Goal: Information Seeking & Learning: Compare options

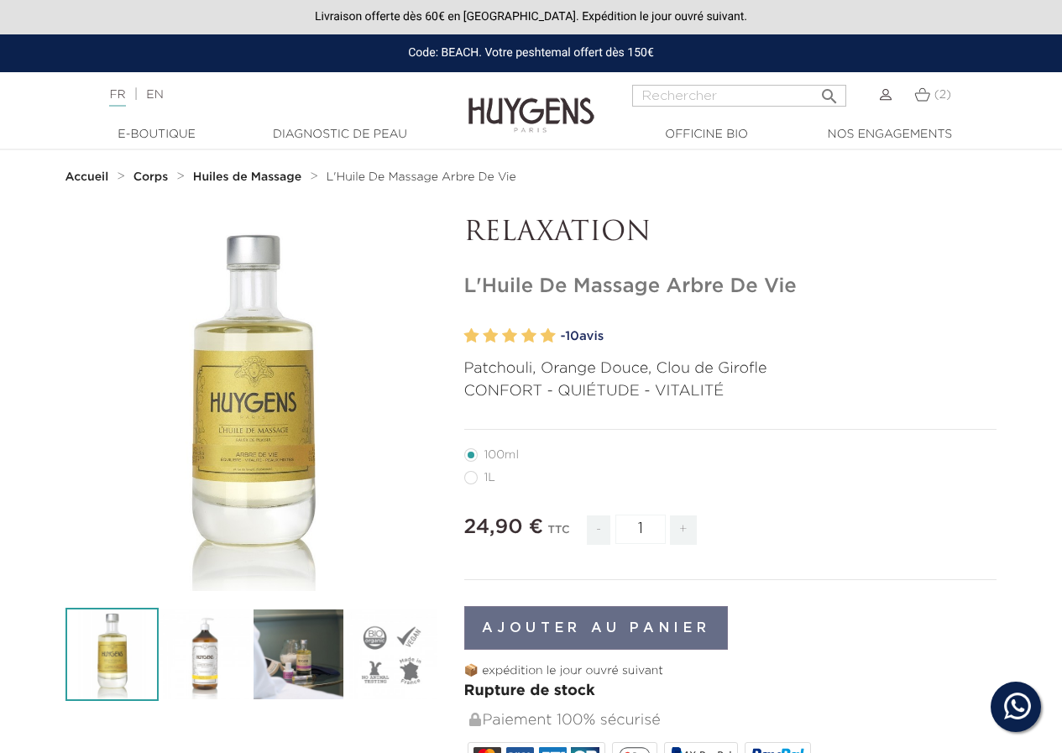
click at [473, 483] on label28"] "1L" at bounding box center [489, 477] width 51 height 13
radio input "true"
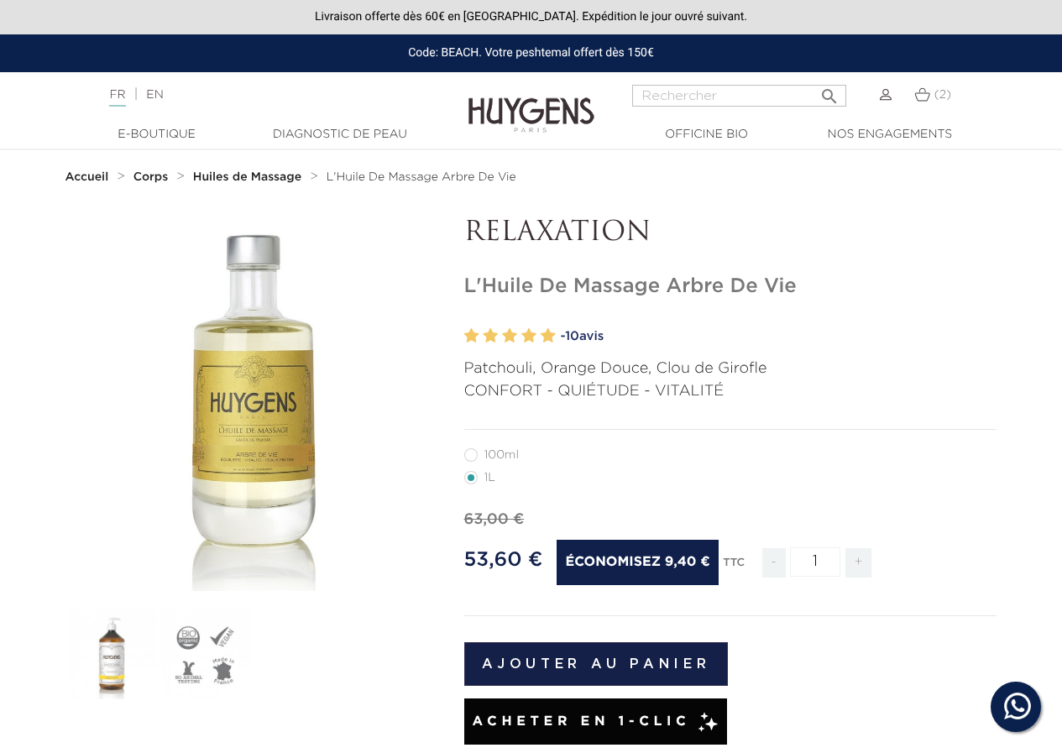
click at [475, 453] on label6"] "100ml" at bounding box center [501, 454] width 75 height 13
radio input "true"
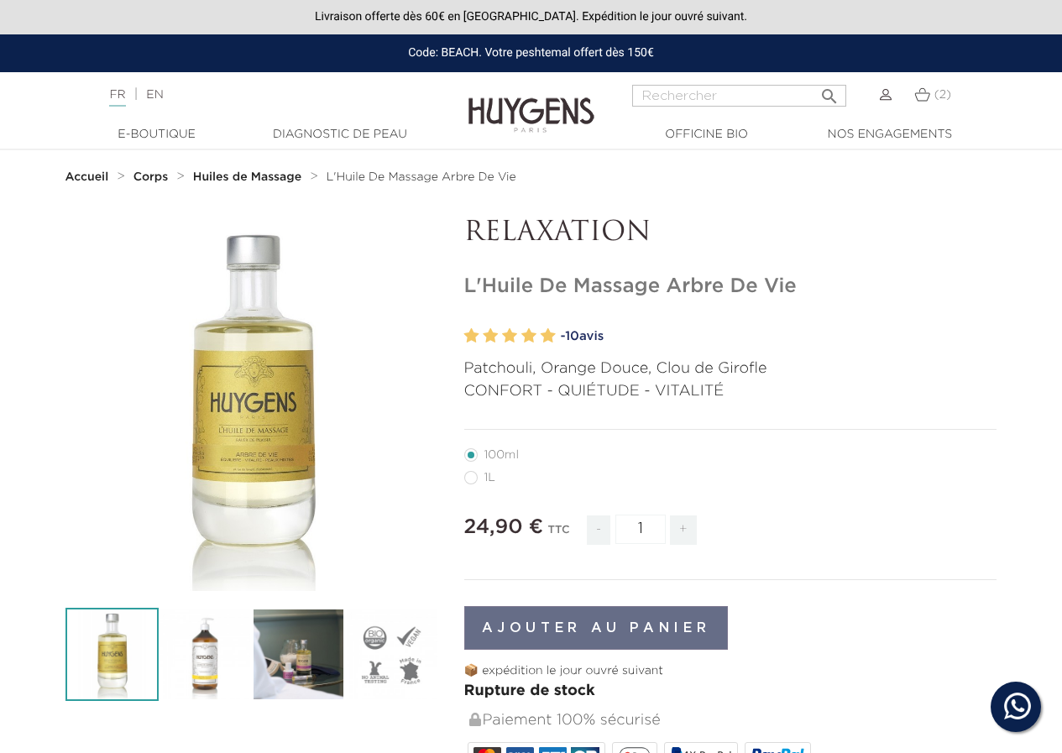
click at [476, 481] on label28"] "1L" at bounding box center [489, 477] width 51 height 13
radio input "true"
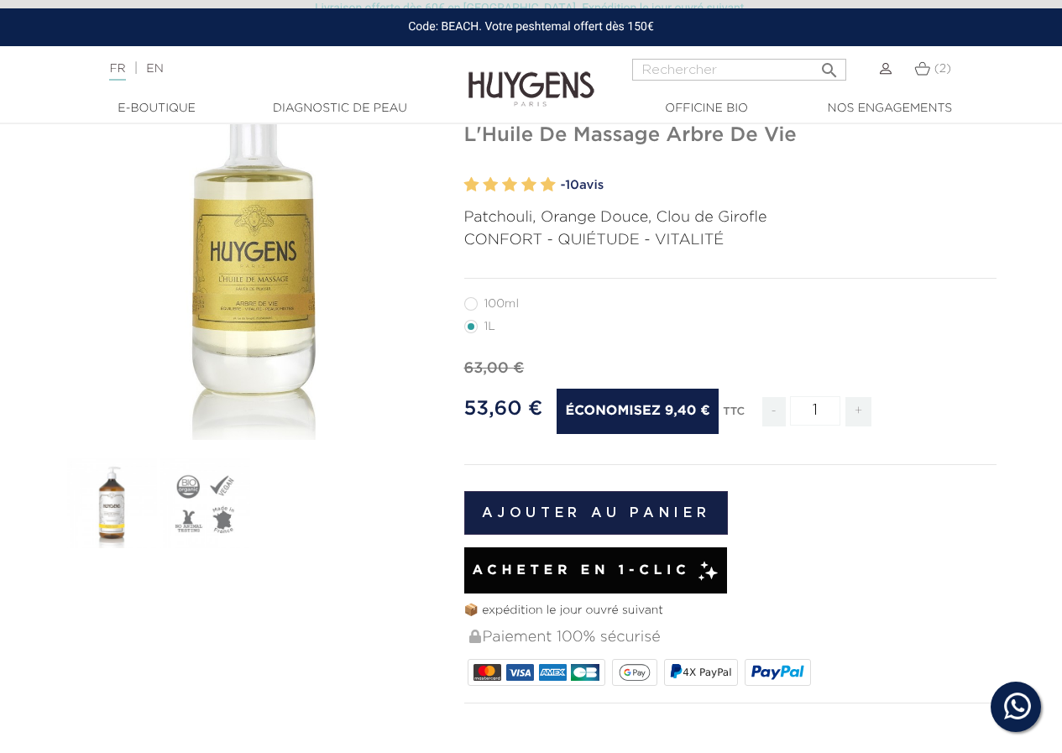
scroll to position [168, 0]
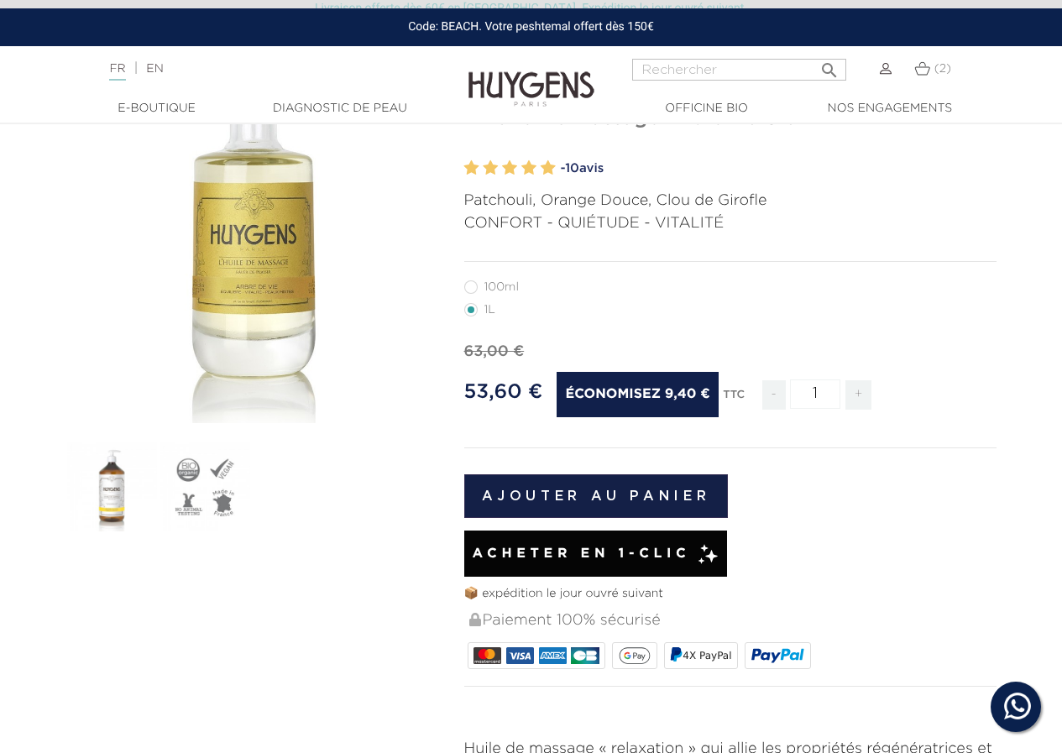
click at [472, 290] on label6"] "100ml" at bounding box center [501, 286] width 75 height 13
radio input "true"
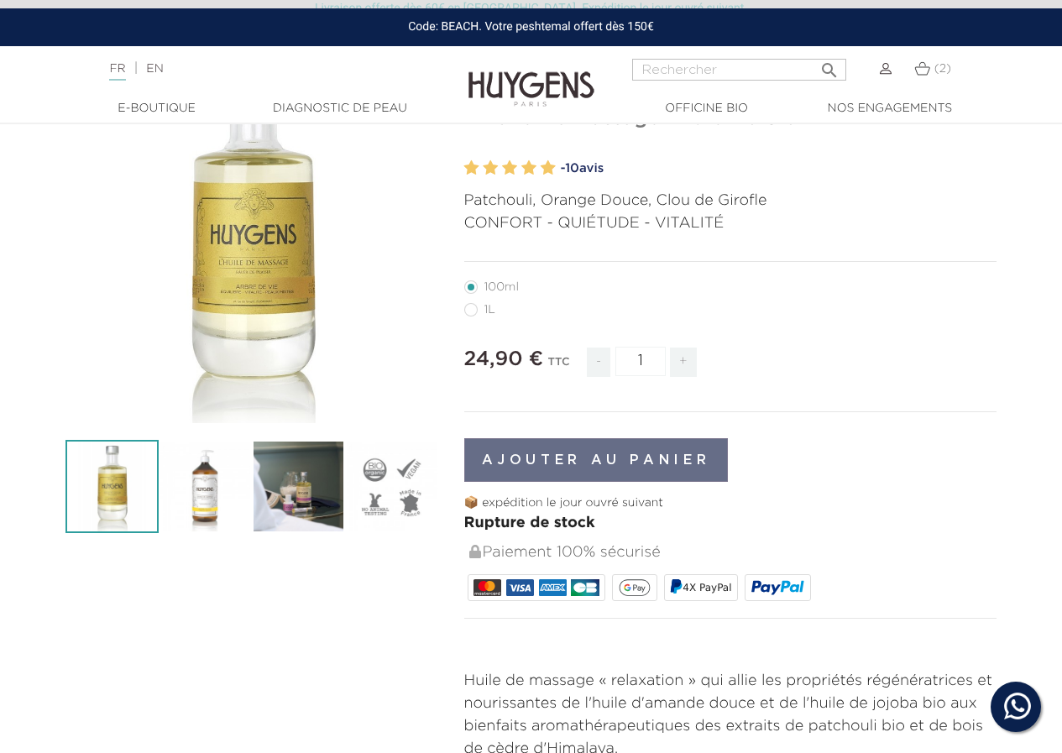
click at [479, 316] on label28"] "1L" at bounding box center [489, 309] width 51 height 13
radio input "true"
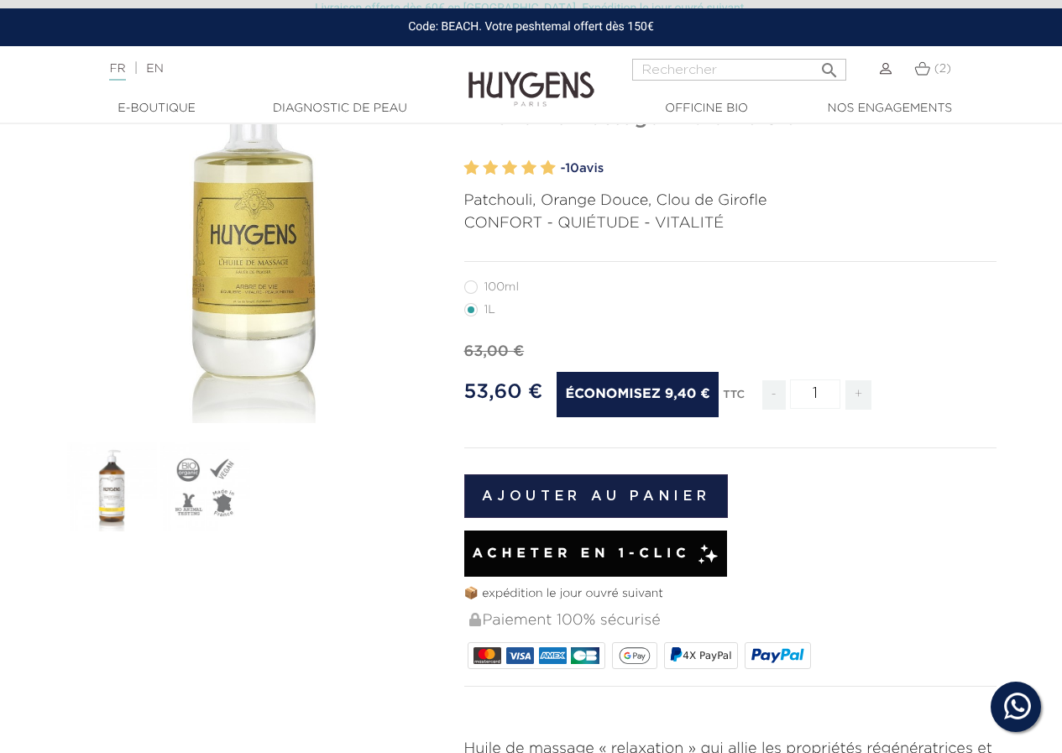
click at [472, 290] on label6"] "100ml" at bounding box center [501, 286] width 75 height 13
radio input "true"
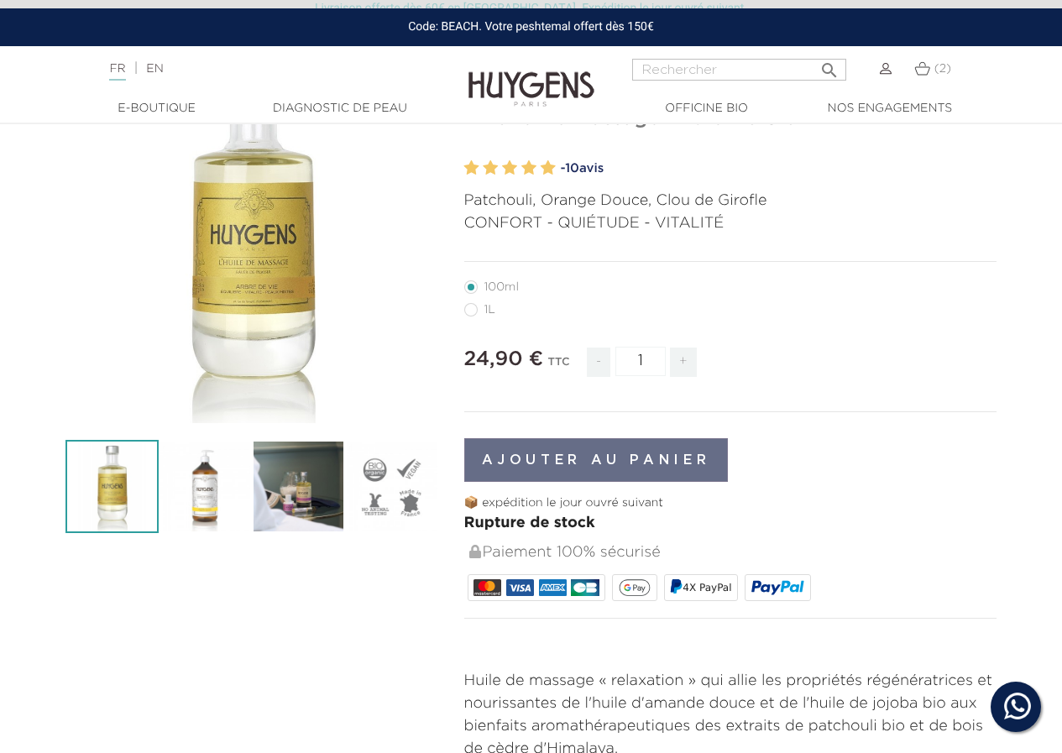
click at [473, 309] on label28"] "1L" at bounding box center [489, 309] width 51 height 13
radio input "true"
